Goal: Transaction & Acquisition: Purchase product/service

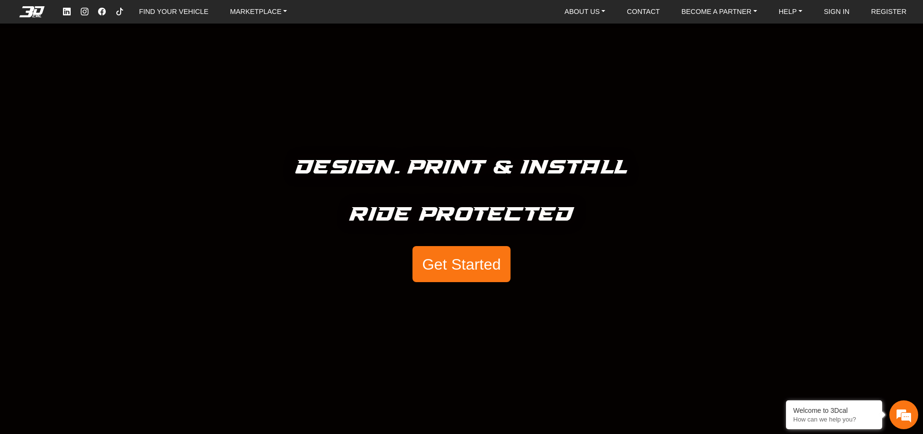
drag, startPoint x: 419, startPoint y: 87, endPoint x: 542, endPoint y: 108, distance: 124.8
click at [542, 108] on div "Design. Print & Install Ride Protected Get Started" at bounding box center [461, 217] width 923 height 434
click at [185, 15] on link "FIND YOUR VEHICLE" at bounding box center [173, 11] width 77 height 15
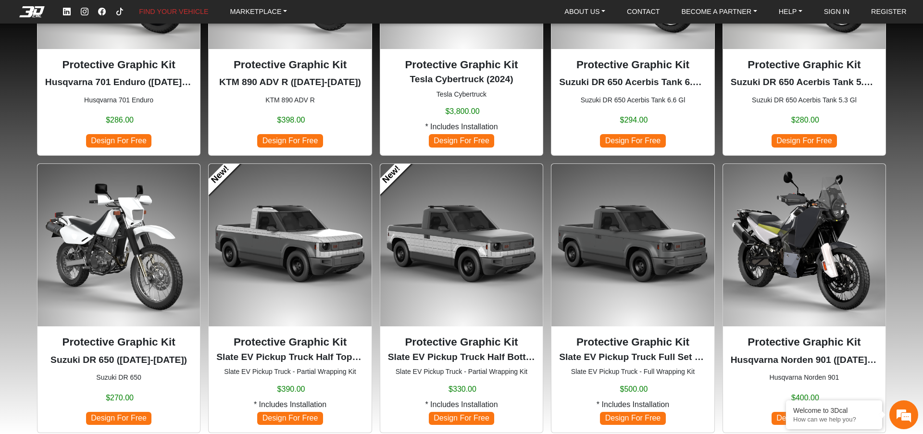
scroll to position [305, 0]
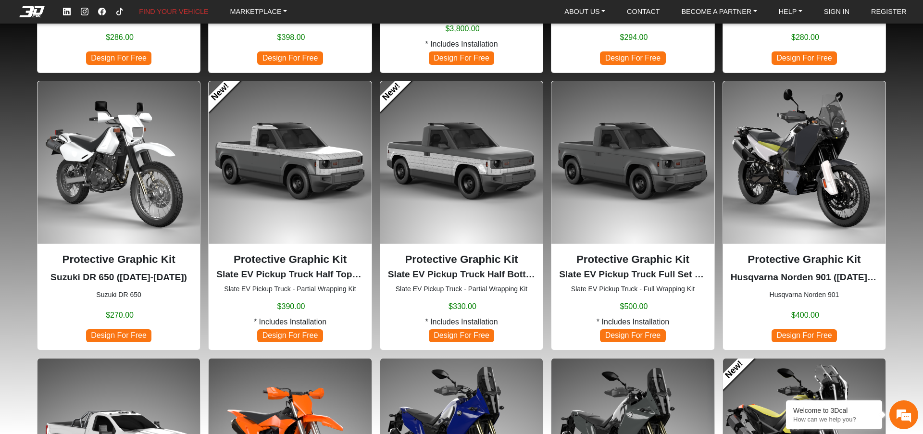
click at [627, 184] on img at bounding box center [633, 162] width 163 height 163
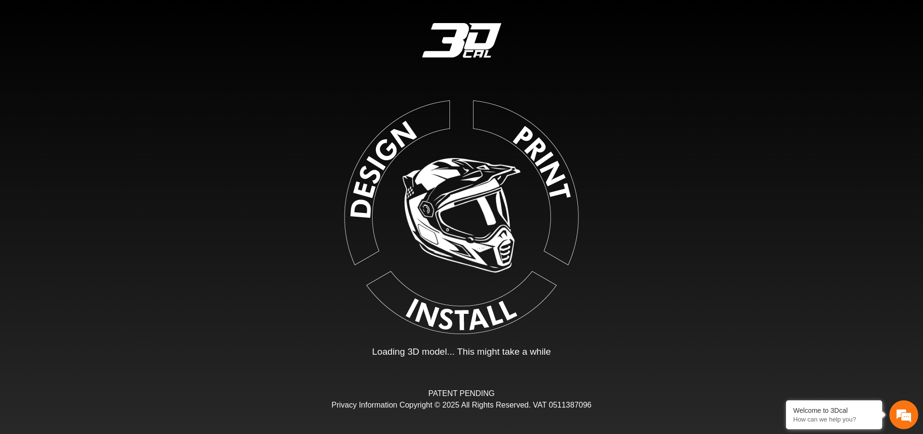
type input "*"
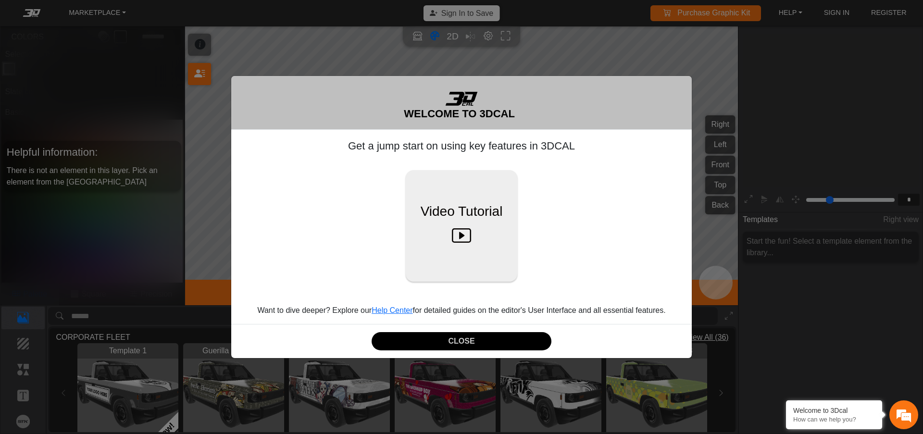
scroll to position [159, 148]
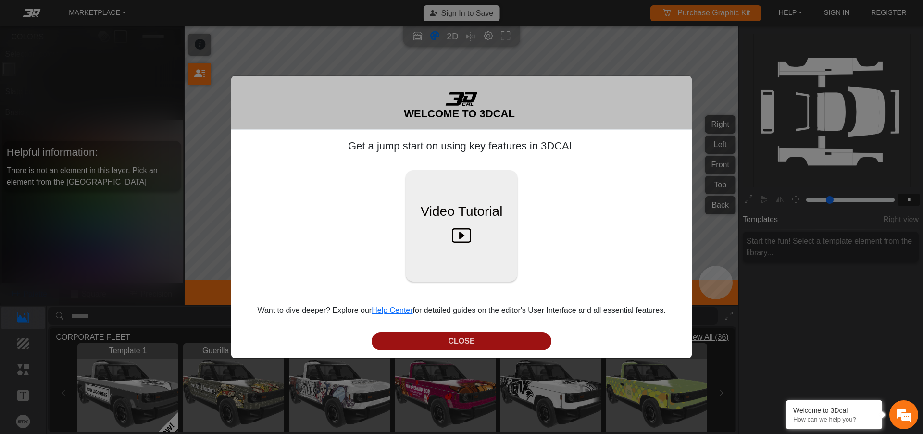
click at [464, 343] on button "CLOSE" at bounding box center [462, 341] width 180 height 19
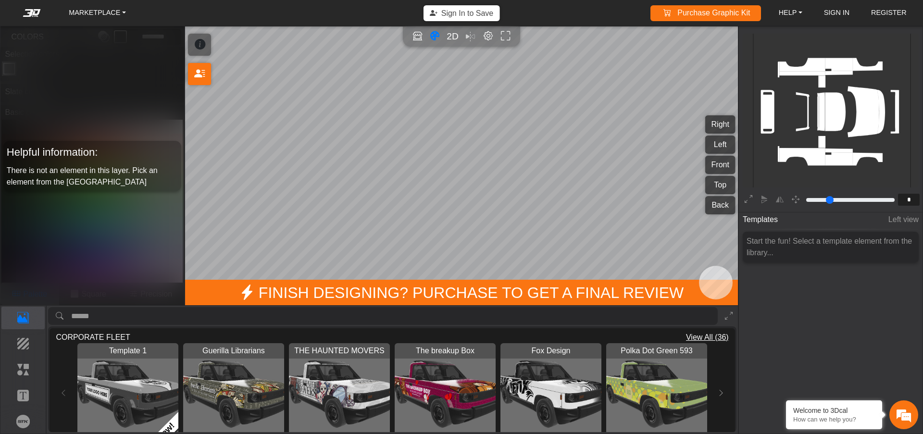
click at [219, 390] on img "View Guerilla Librarians" at bounding box center [233, 393] width 101 height 101
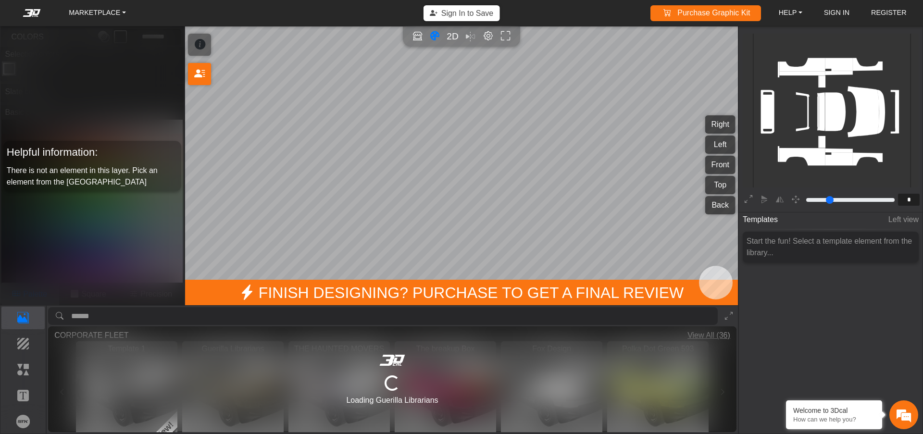
type input "*********"
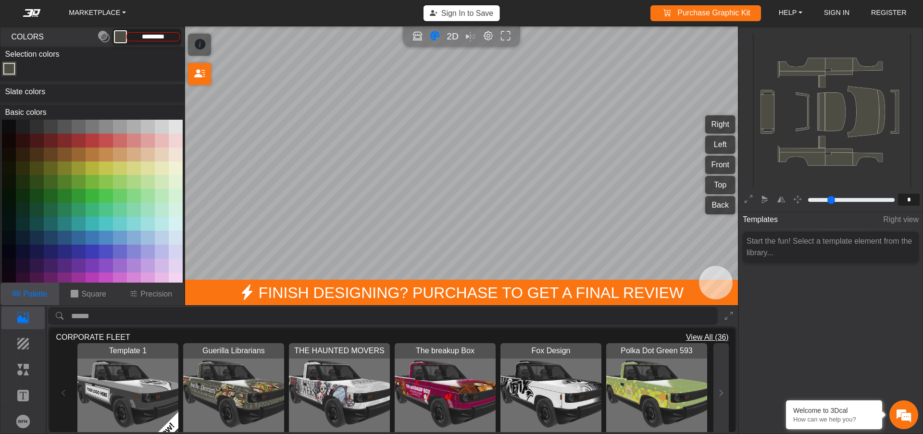
click at [722, 389] on icon at bounding box center [721, 393] width 8 height 8
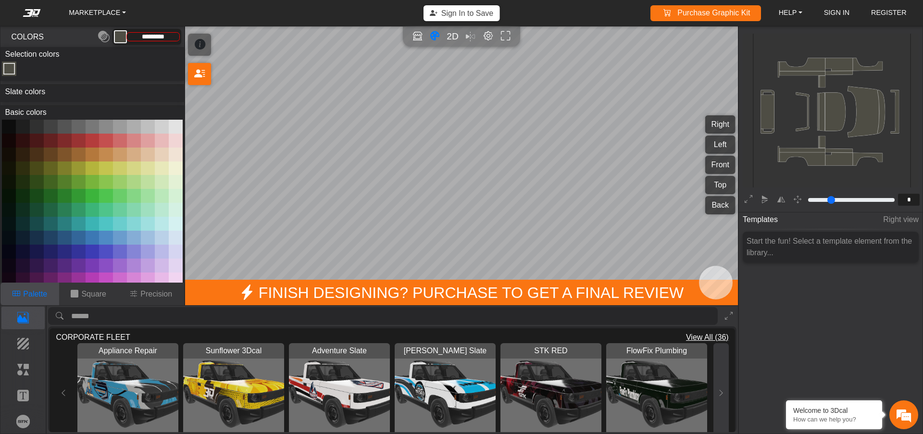
click at [721, 390] on icon at bounding box center [721, 393] width 8 height 8
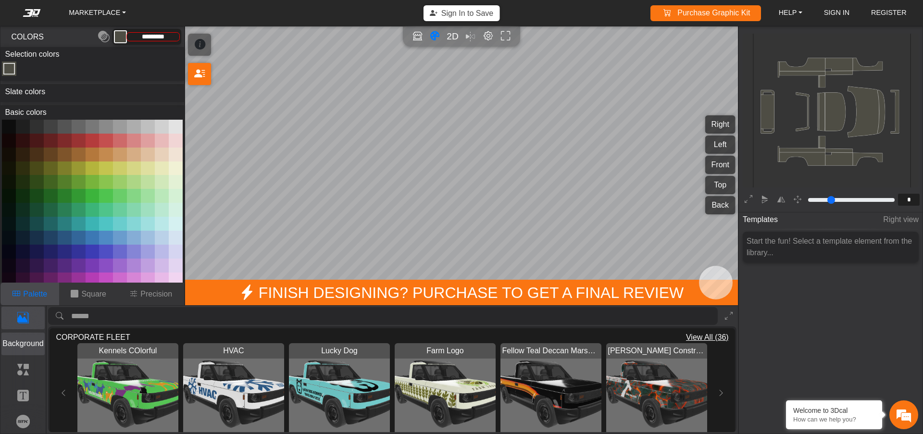
click at [14, 344] on p "Background" at bounding box center [23, 344] width 43 height 12
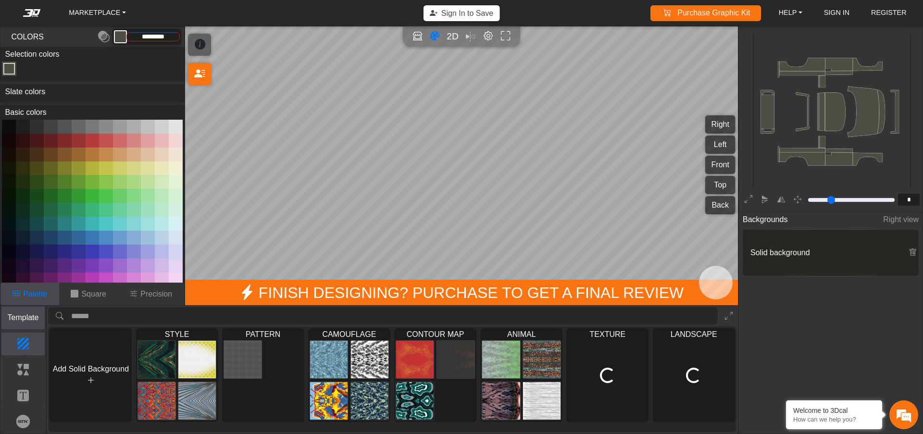
click at [23, 320] on p "Template" at bounding box center [23, 318] width 43 height 12
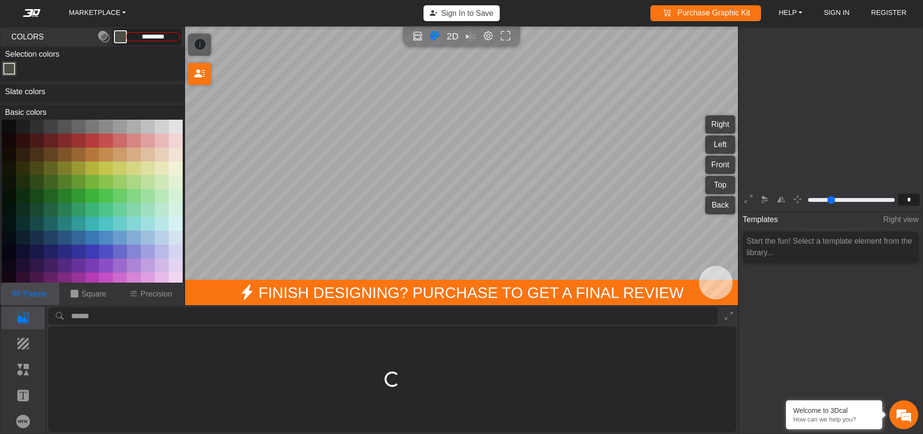
scroll to position [159, 148]
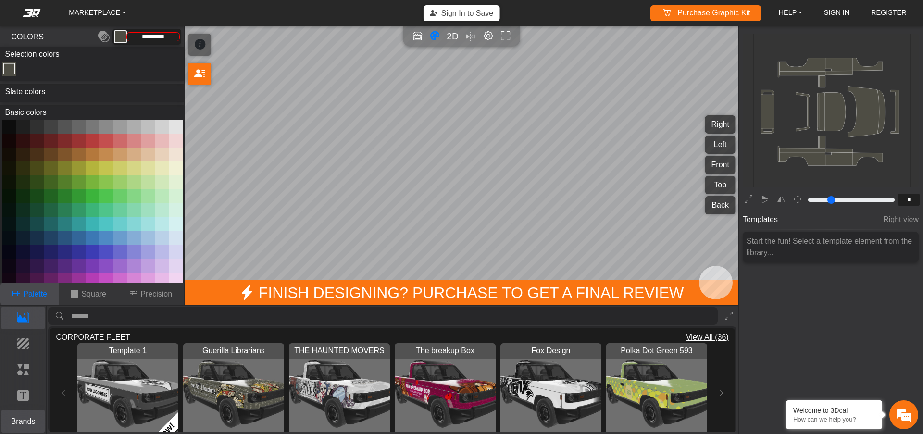
click at [29, 427] on button "Brands" at bounding box center [23, 421] width 44 height 23
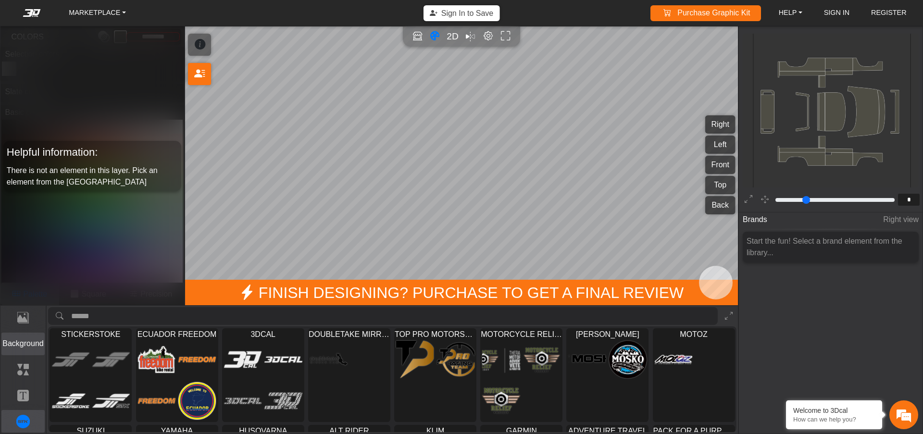
scroll to position [0, 0]
click at [30, 316] on p "Template" at bounding box center [23, 318] width 43 height 12
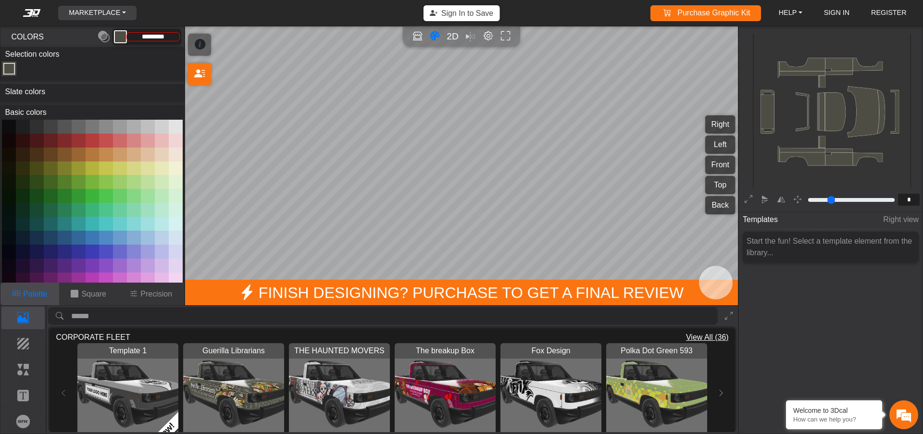
click at [126, 15] on link "MARKETPLACE" at bounding box center [97, 13] width 65 height 15
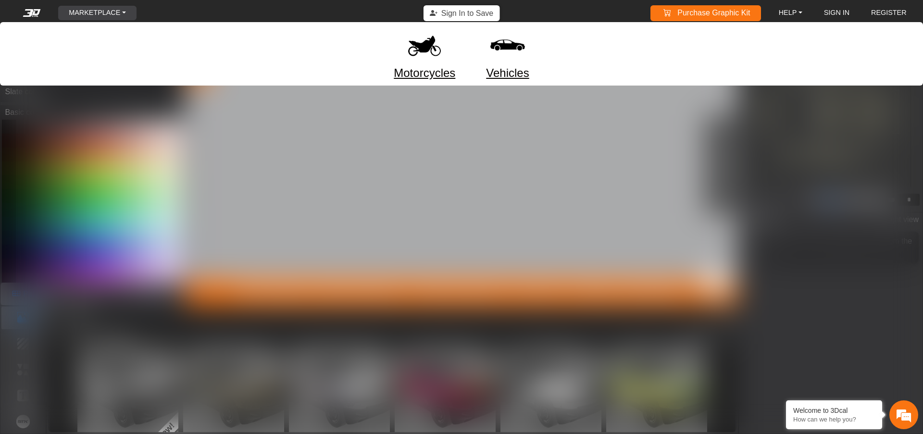
click at [513, 75] on link "Vehicles" at bounding box center [507, 72] width 43 height 17
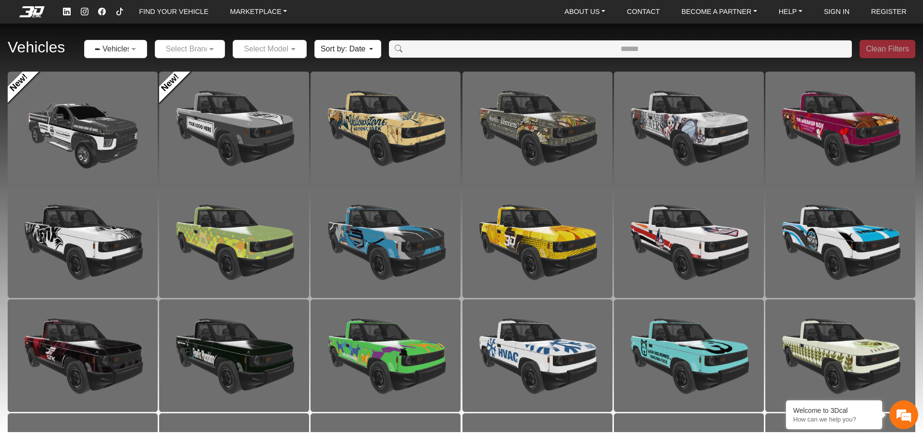
click at [108, 49] on input "text" at bounding box center [105, 49] width 33 height 12
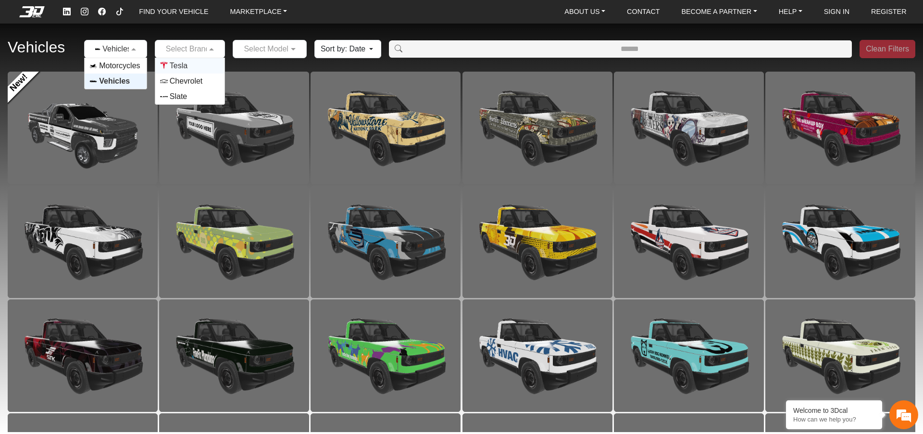
click at [209, 45] on span at bounding box center [213, 49] width 12 height 12
drag, startPoint x: 207, startPoint y: 85, endPoint x: 232, endPoint y: 31, distance: 59.6
click at [232, 31] on div "Vehicles × Vehicles Select Brand Tesla Chevrolet Slate Select Model Sort by: Da…" at bounding box center [461, 49] width 923 height 45
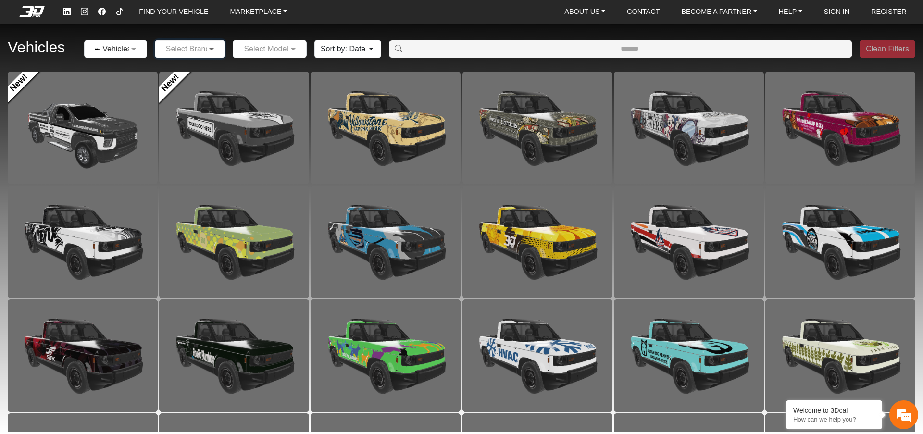
click at [207, 49] on span at bounding box center [213, 49] width 12 height 12
click at [199, 79] on span "Chevrolet" at bounding box center [186, 81] width 33 height 12
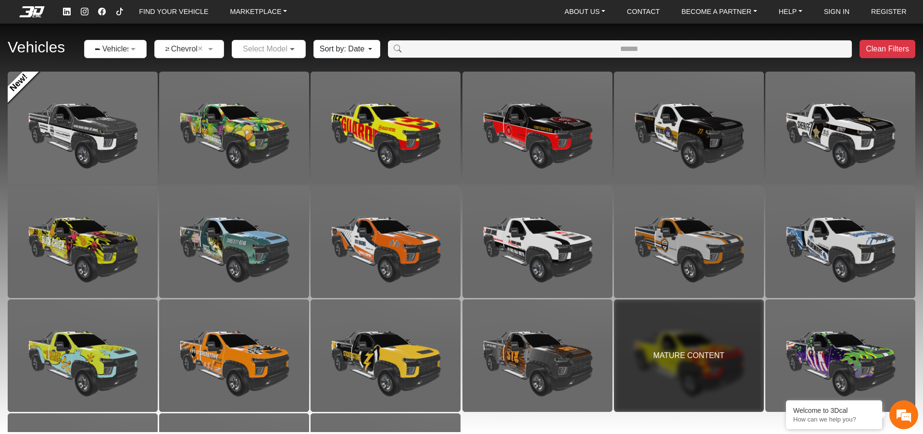
click at [288, 49] on span at bounding box center [294, 49] width 12 height 12
click at [225, 43] on div "Vehicles × Vehicles × Chevrolet × Select Model Silverado 3500 HD Sort by: Date …" at bounding box center [461, 49] width 923 height 45
click at [195, 48] on input "text" at bounding box center [180, 49] width 40 height 12
click at [167, 68] on img "Options List" at bounding box center [164, 66] width 8 height 8
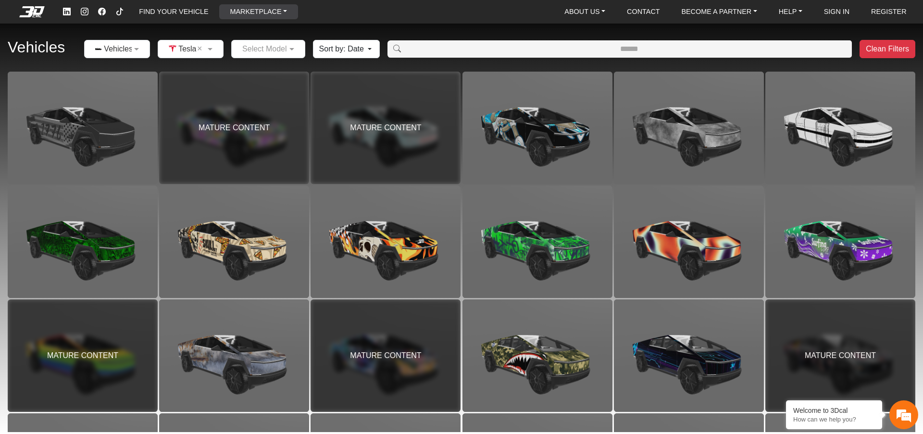
click at [276, 9] on link "MARKETPLACE" at bounding box center [258, 11] width 65 height 15
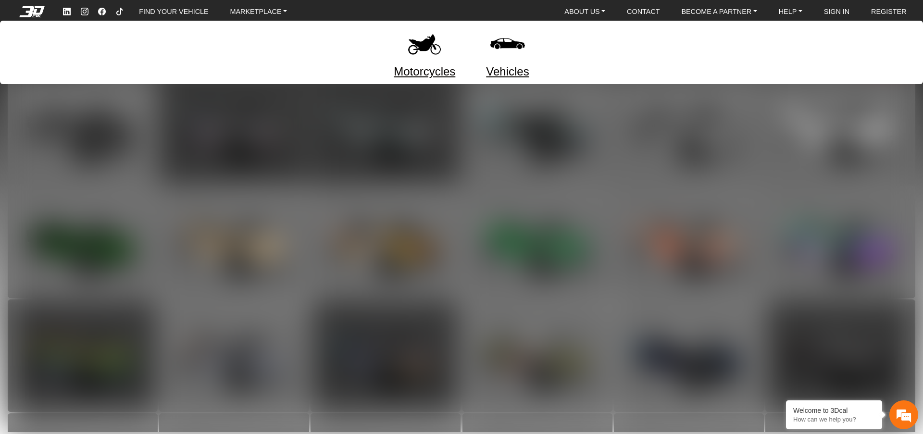
click at [37, 15] on em at bounding box center [32, 11] width 38 height 11
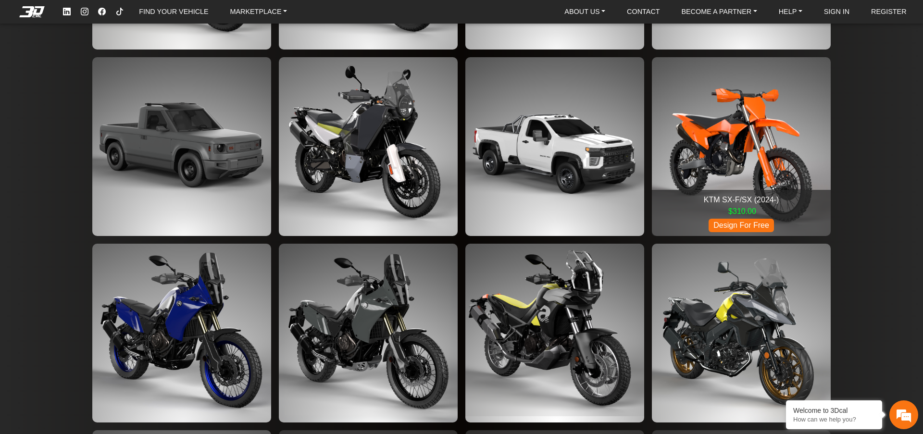
scroll to position [1768, 0]
